Goal: Use online tool/utility: Use online tool/utility

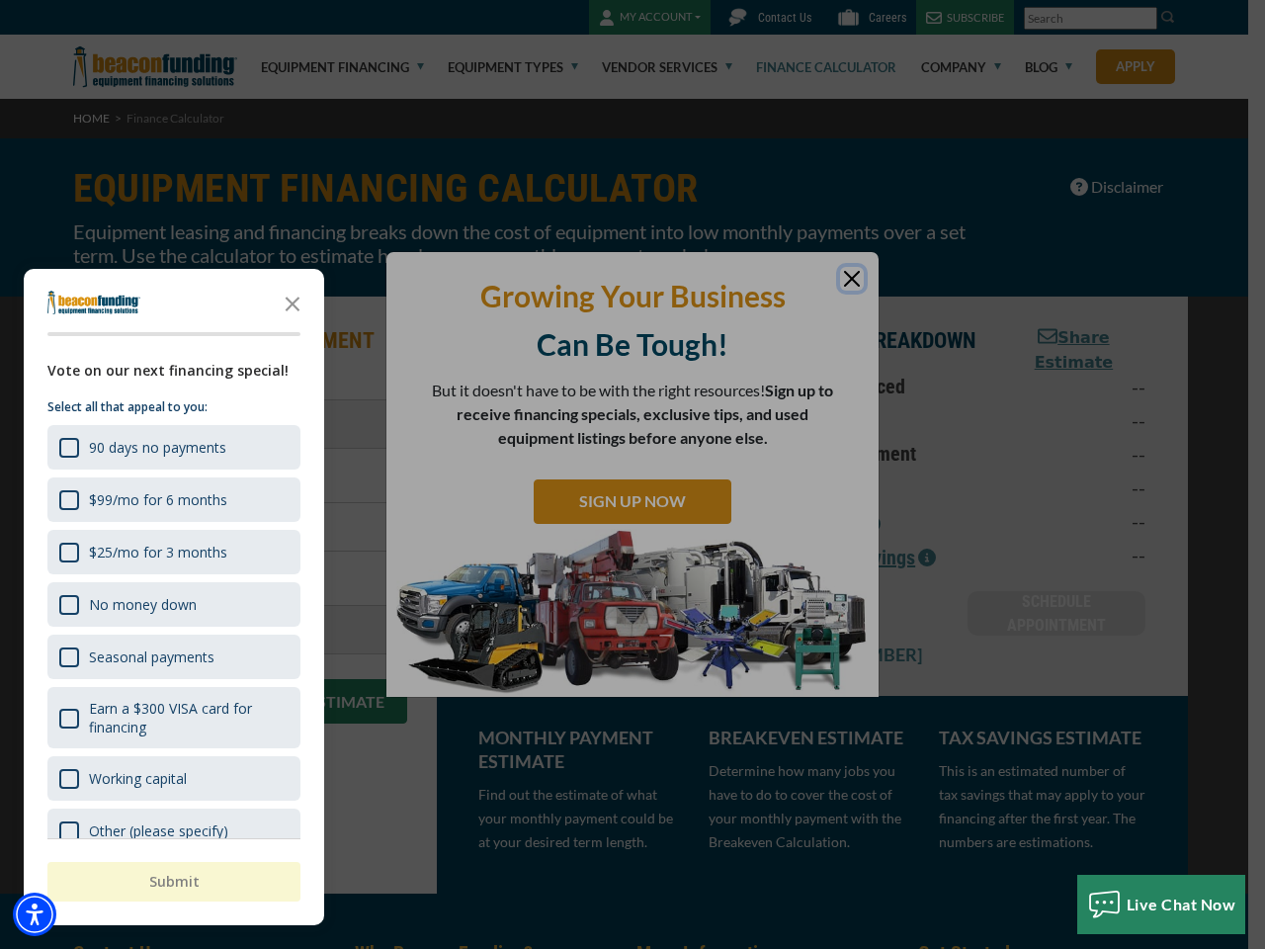
click at [632, 474] on div "button" at bounding box center [632, 474] width 1265 height 949
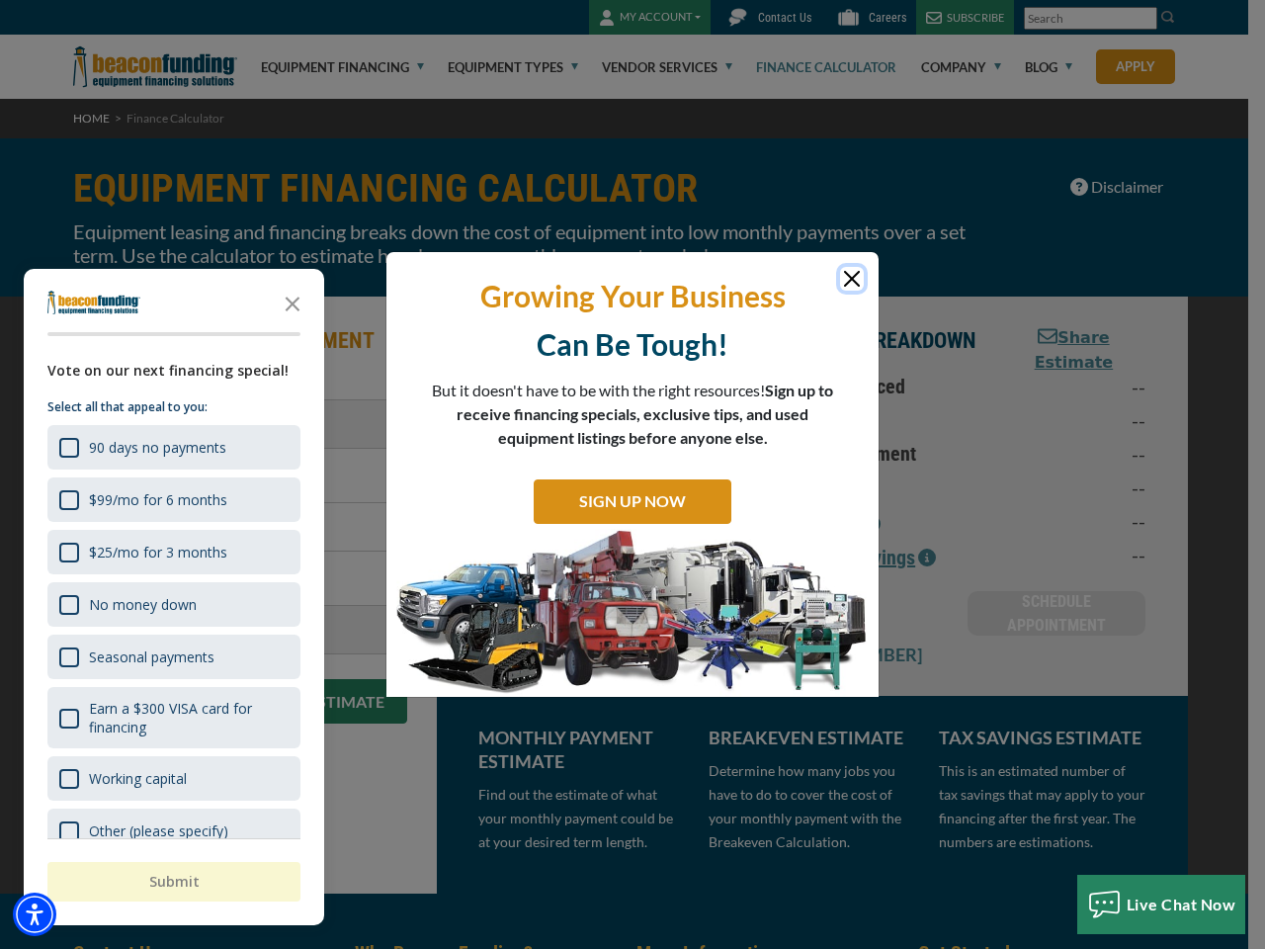
click at [35, 914] on img "Accessibility Menu" at bounding box center [34, 913] width 43 height 43
click at [632, 474] on body "Skip to main content Enable accessibility for low vision Open the accessibility…" at bounding box center [632, 474] width 1265 height 949
click at [292, 302] on body "Skip to main content Enable accessibility for low vision Open the accessibility…" at bounding box center [632, 474] width 1265 height 949
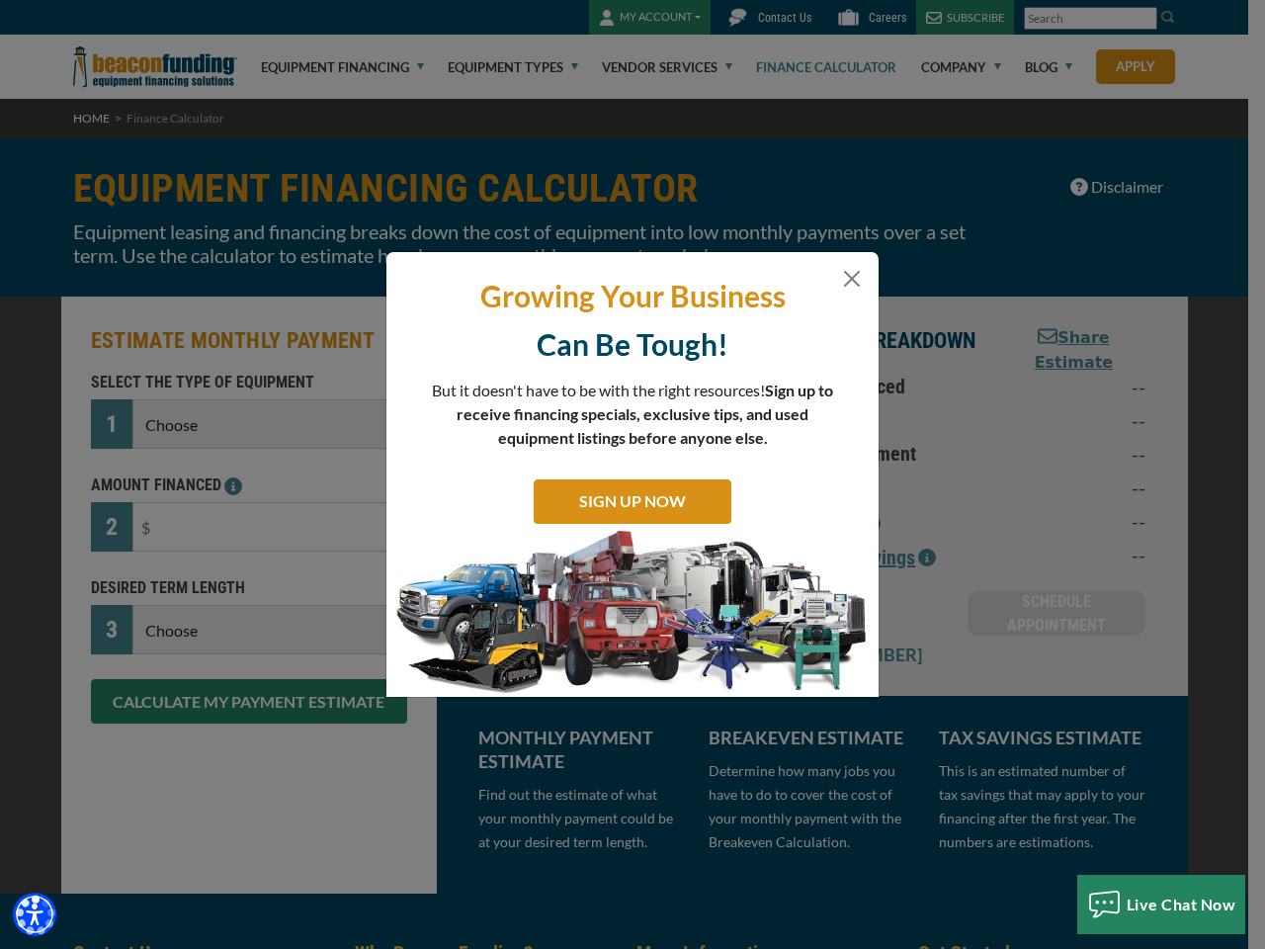
click at [172, 447] on body "Skip to main content Enable accessibility for low vision Open the accessibility…" at bounding box center [632, 474] width 1265 height 949
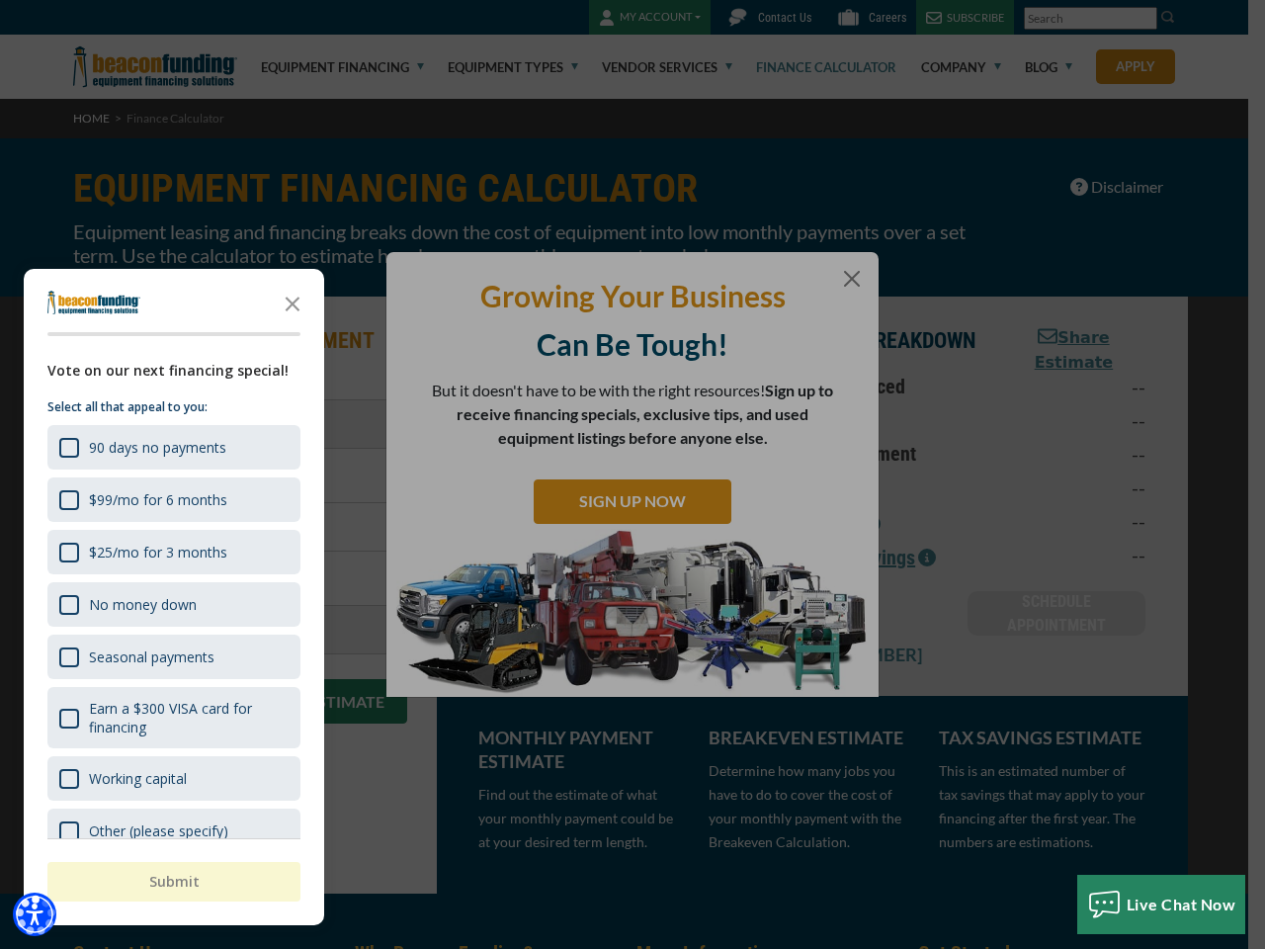
click at [172, 499] on body "Skip to main content Enable accessibility for low vision Open the accessibility…" at bounding box center [632, 474] width 1265 height 949
click at [172, 551] on body "Skip to main content Enable accessibility for low vision Open the accessibility…" at bounding box center [632, 474] width 1265 height 949
click at [172, 604] on body "Skip to main content Enable accessibility for low vision Open the accessibility…" at bounding box center [632, 474] width 1265 height 949
click at [172, 656] on body "Skip to main content Enable accessibility for low vision Open the accessibility…" at bounding box center [632, 474] width 1265 height 949
